Goal: Navigation & Orientation: Go to known website

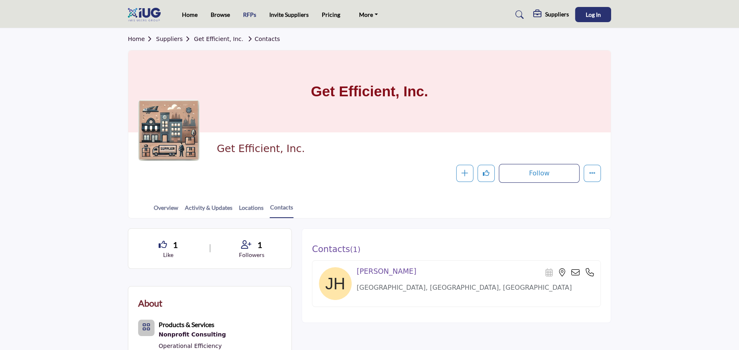
drag, startPoint x: 193, startPoint y: 14, endPoint x: 246, endPoint y: 18, distance: 53.0
click at [193, 14] on link "Home" at bounding box center [190, 14] width 16 height 7
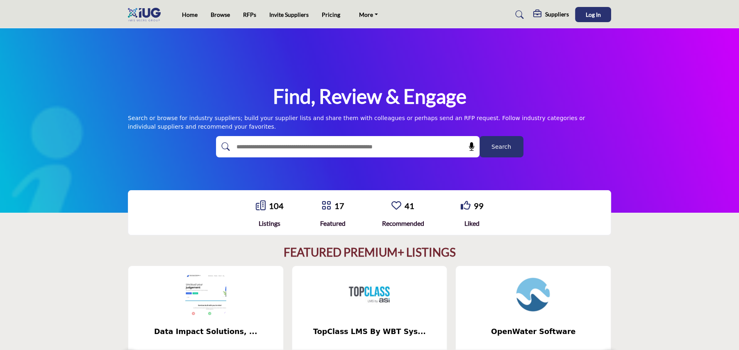
click at [146, 11] on img at bounding box center [146, 15] width 37 height 14
